Goal: Navigation & Orientation: Find specific page/section

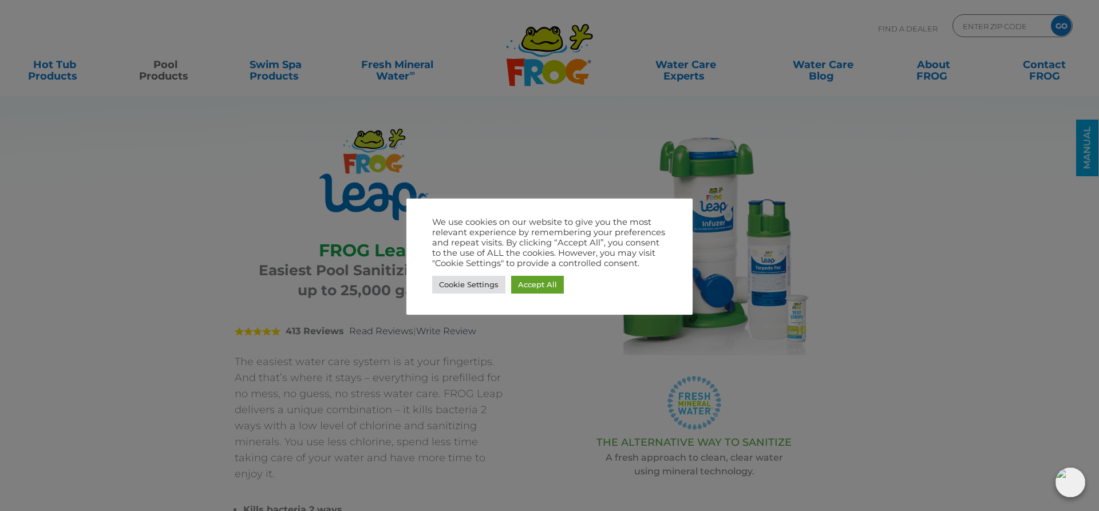
click at [566, 300] on div "We use cookies on our website to give you the most relevant experience by remem…" at bounding box center [549, 257] width 286 height 116
click at [548, 289] on link "Accept All" at bounding box center [537, 285] width 53 height 18
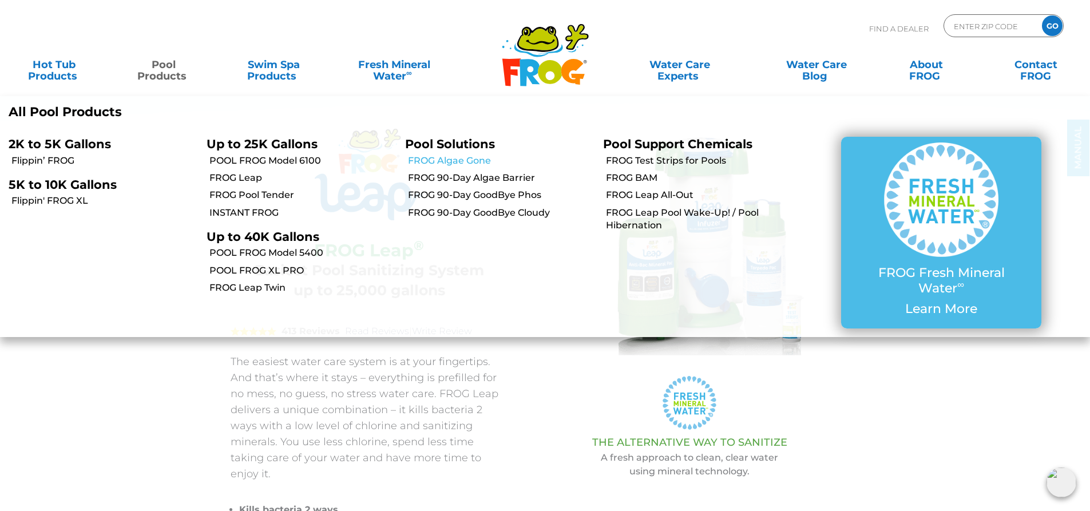
click at [452, 158] on link "FROG Algae Gone" at bounding box center [501, 161] width 187 height 13
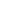
click at [0, 0] on html at bounding box center [0, 0] width 0 height 0
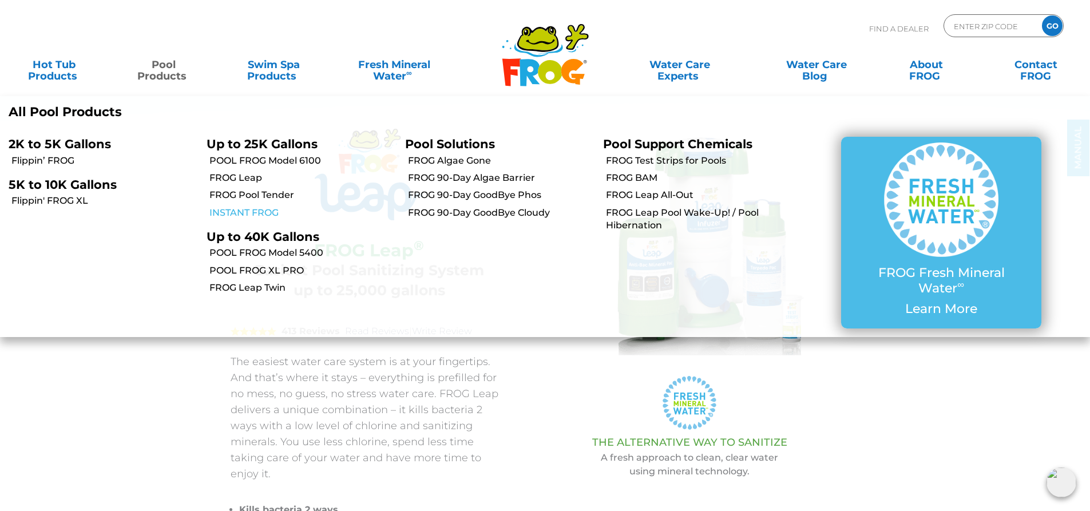
click at [249, 207] on link "INSTANT FROG" at bounding box center [302, 213] width 187 height 13
